Goal: Information Seeking & Learning: Learn about a topic

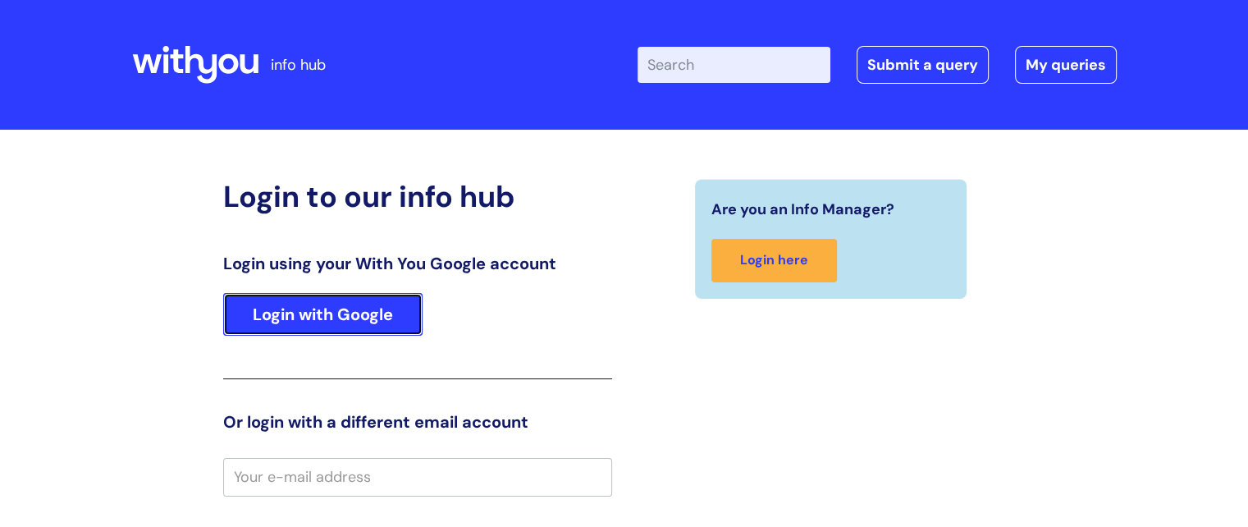
click at [365, 318] on link "Login with Google" at bounding box center [322, 314] width 199 height 43
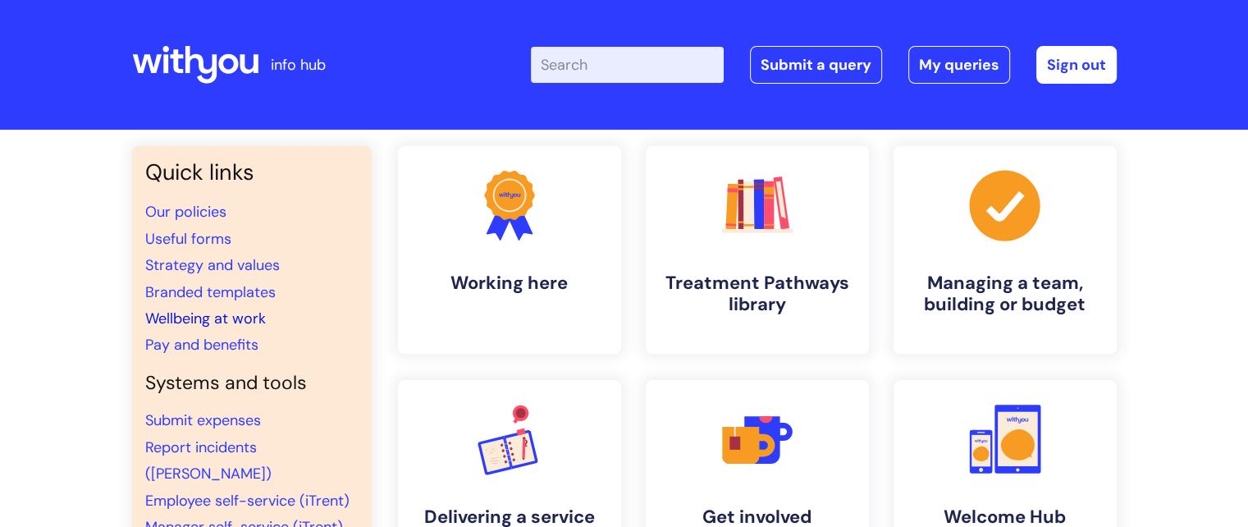
click at [217, 318] on link "Wellbeing at work" at bounding box center [205, 319] width 121 height 20
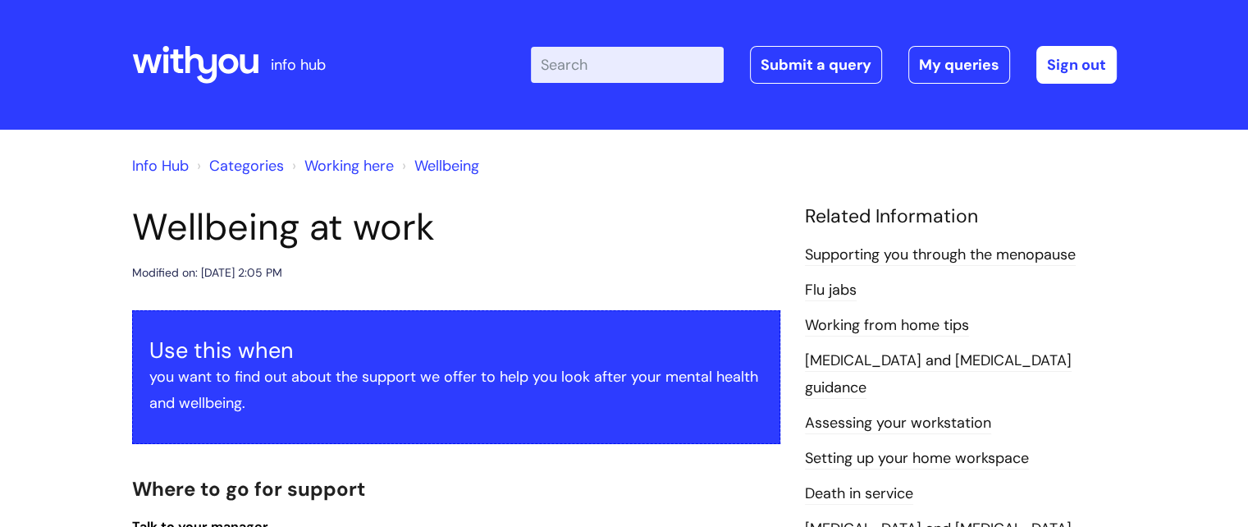
click at [853, 323] on link "Working from home tips" at bounding box center [887, 325] width 164 height 21
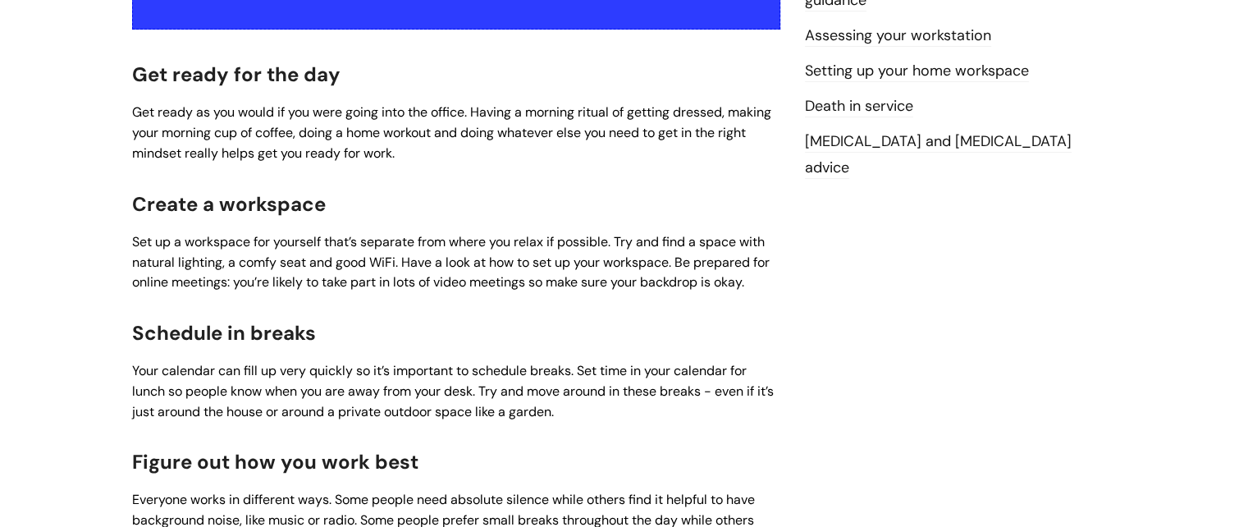
scroll to position [164, 0]
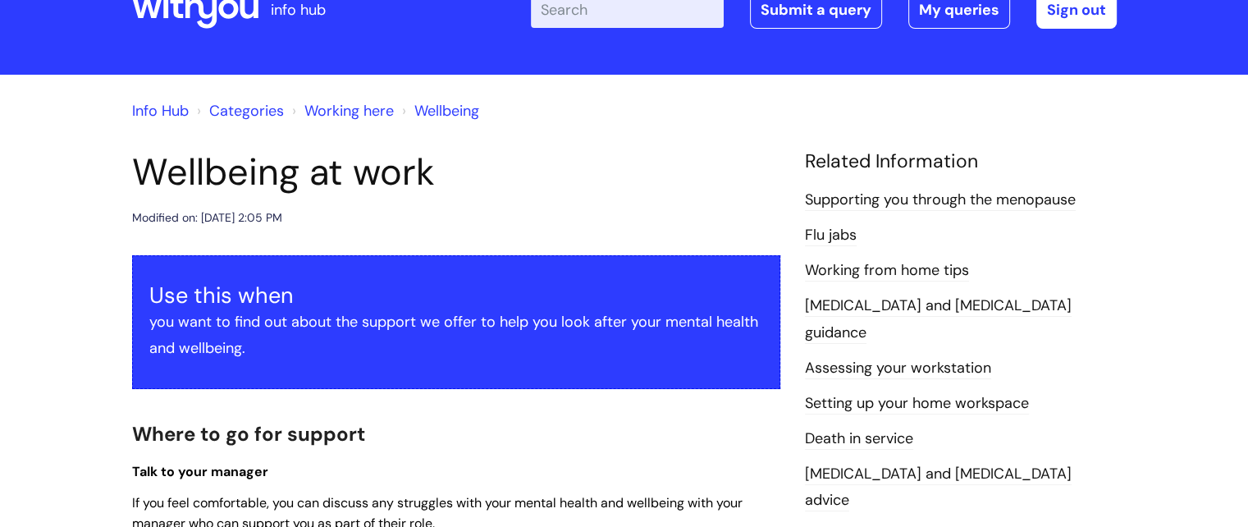
scroll to position [82, 0]
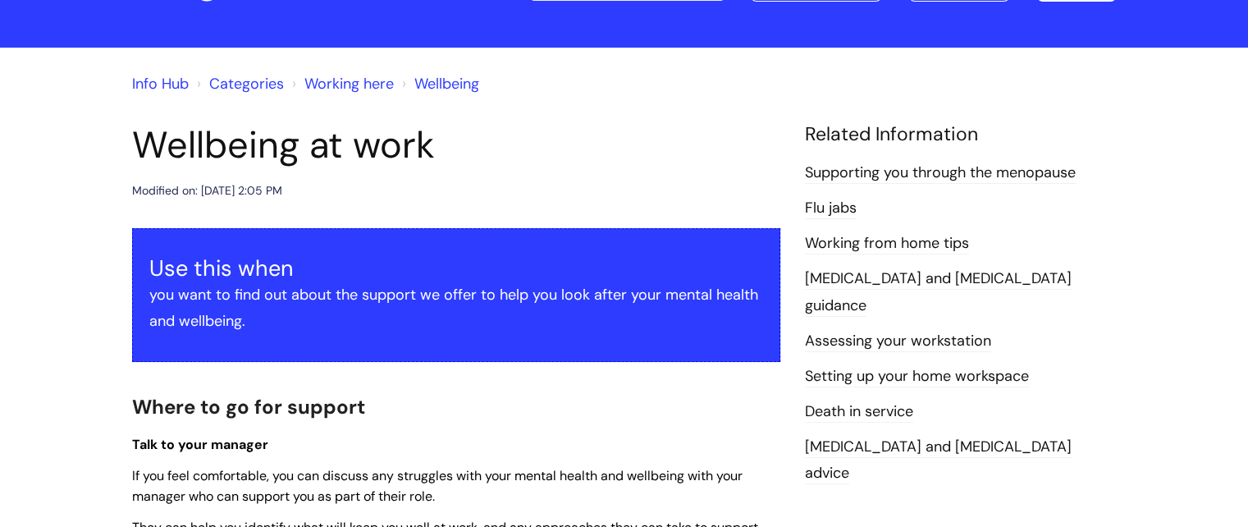
click at [987, 437] on link "[MEDICAL_DATA] and [MEDICAL_DATA] advice" at bounding box center [938, 461] width 267 height 48
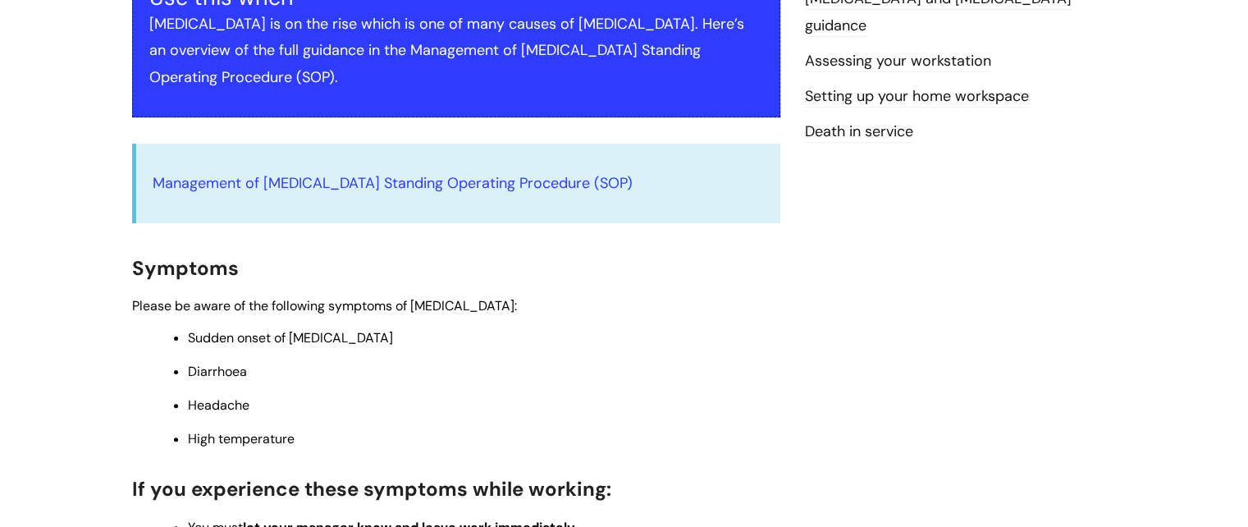
scroll to position [410, 0]
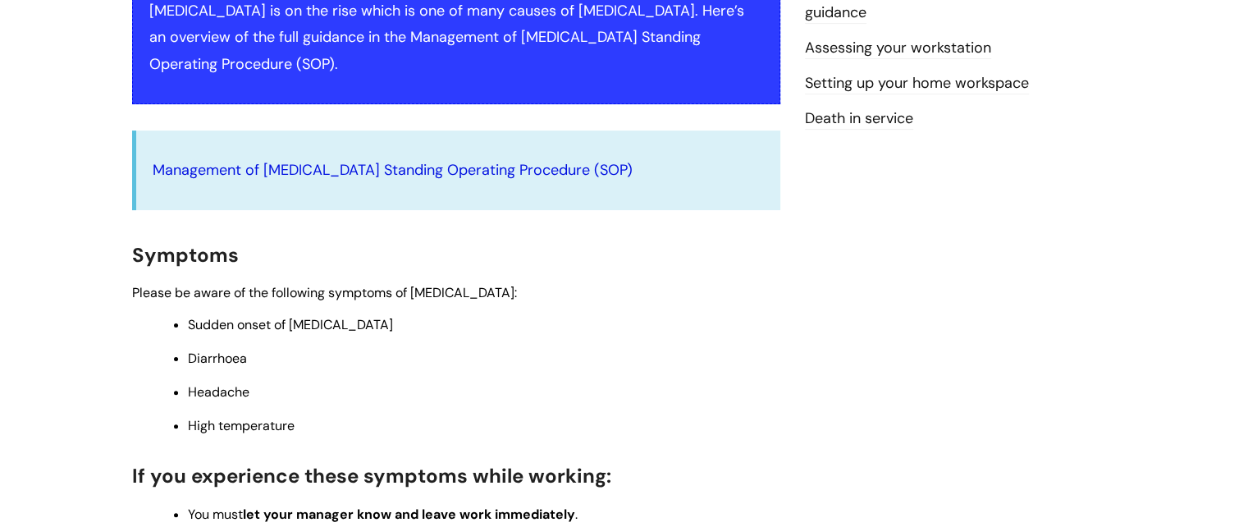
click at [514, 160] on link "Management of Gastroenteritis Standing Operating Procedure (SOP)" at bounding box center [393, 170] width 480 height 20
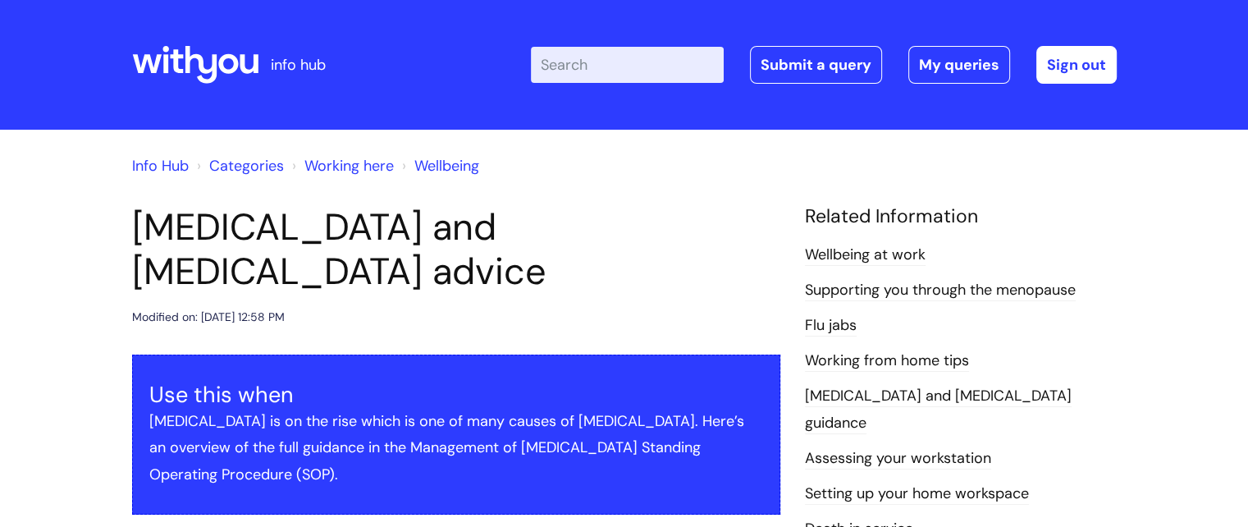
click at [886, 256] on link "Wellbeing at work" at bounding box center [865, 255] width 121 height 21
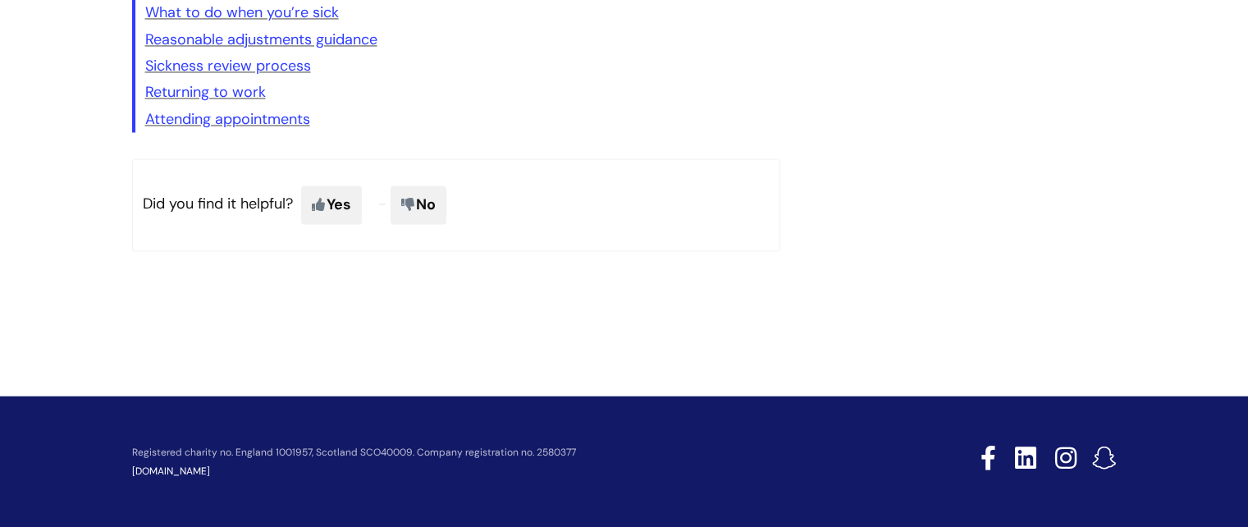
scroll to position [2877, 0]
